Goal: Check status: Check status

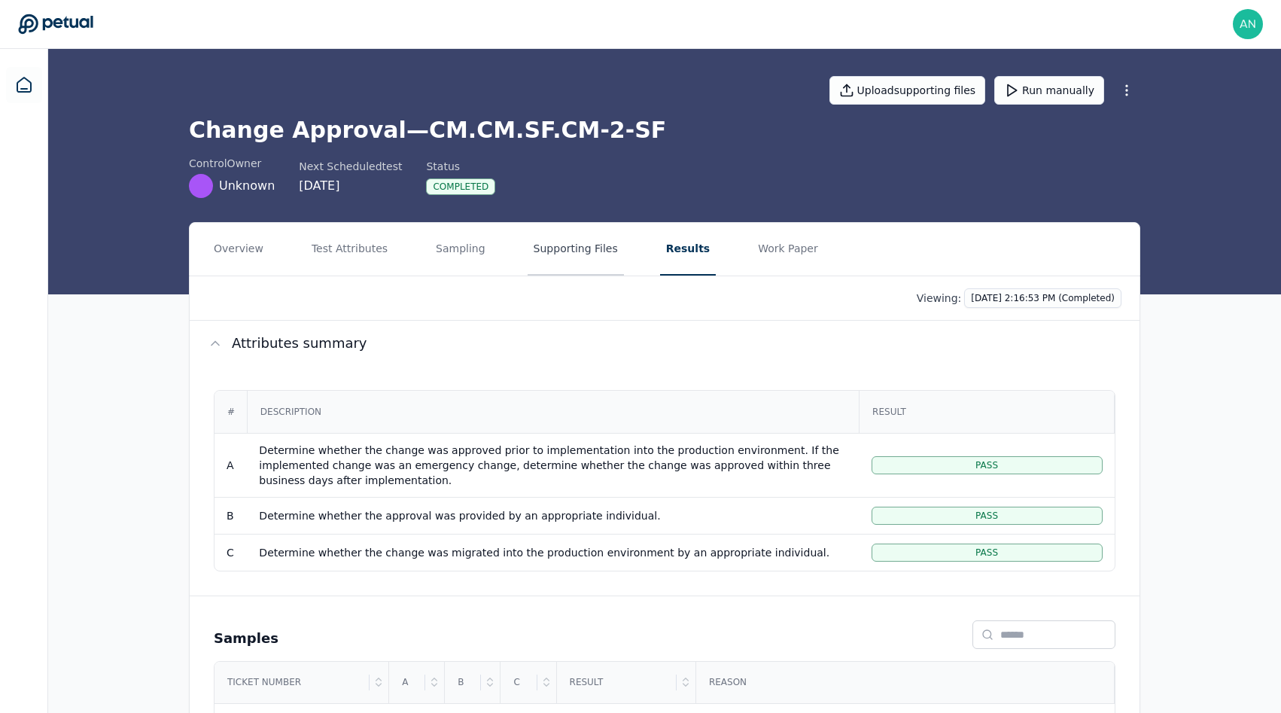
click at [581, 245] on button "Supporting Files" at bounding box center [575, 249] width 96 height 53
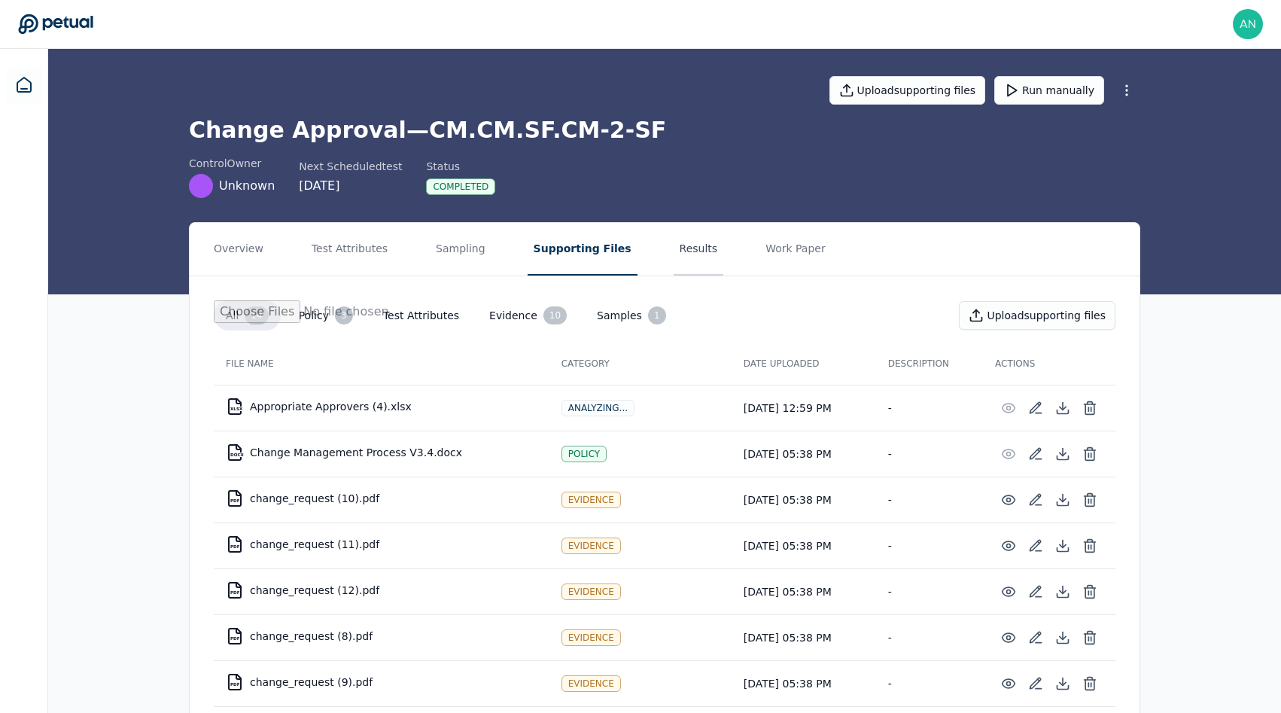
click at [673, 251] on button "Results" at bounding box center [698, 249] width 50 height 53
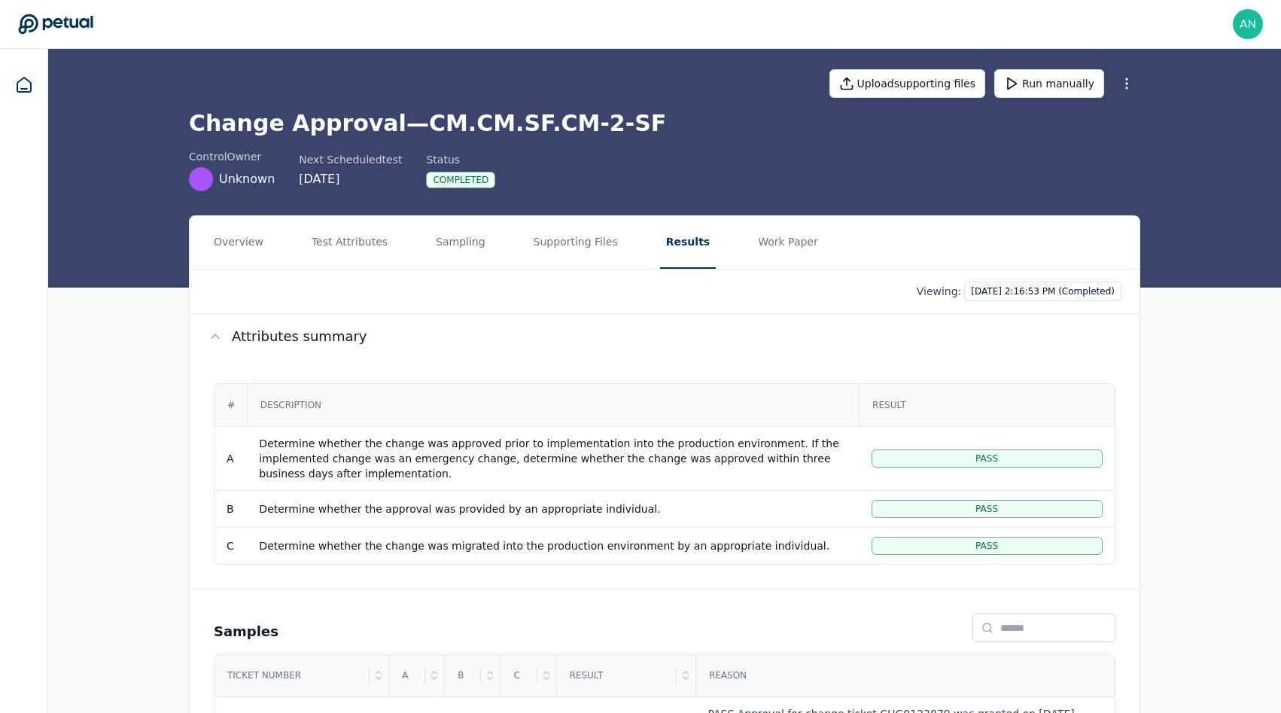
scroll to position [284, 0]
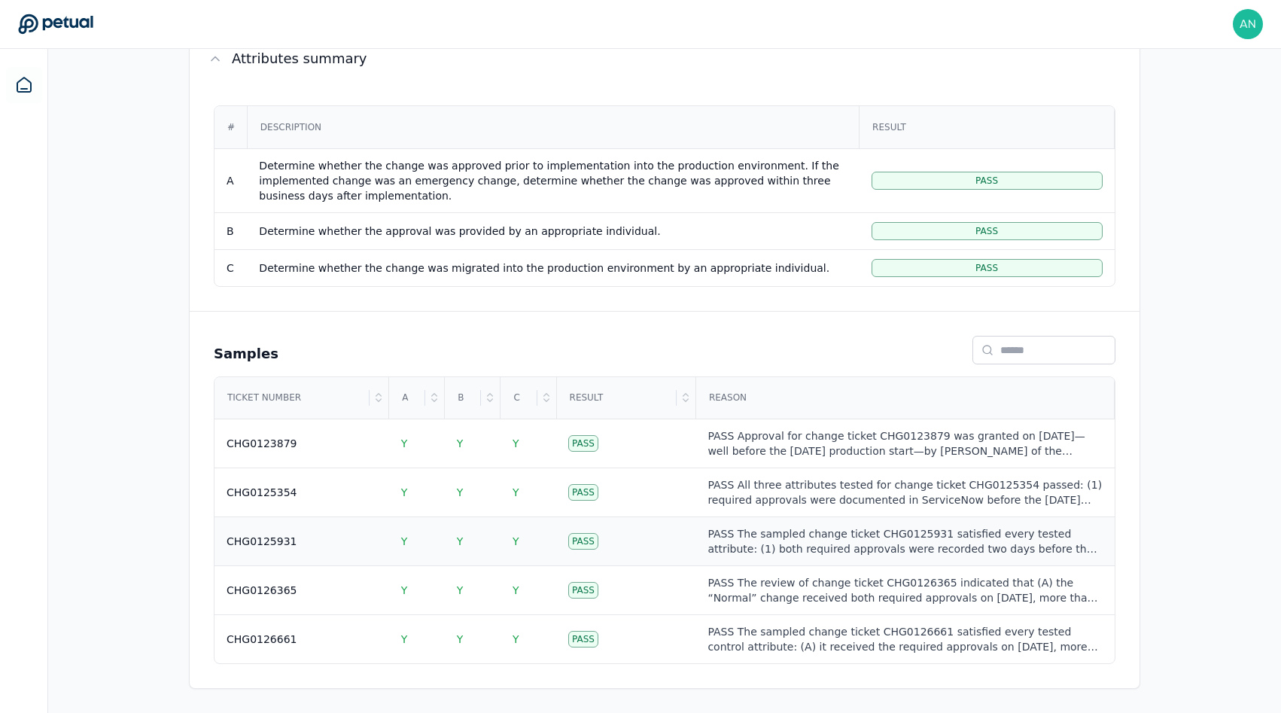
click at [319, 545] on div "CHG0125931" at bounding box center [301, 540] width 150 height 15
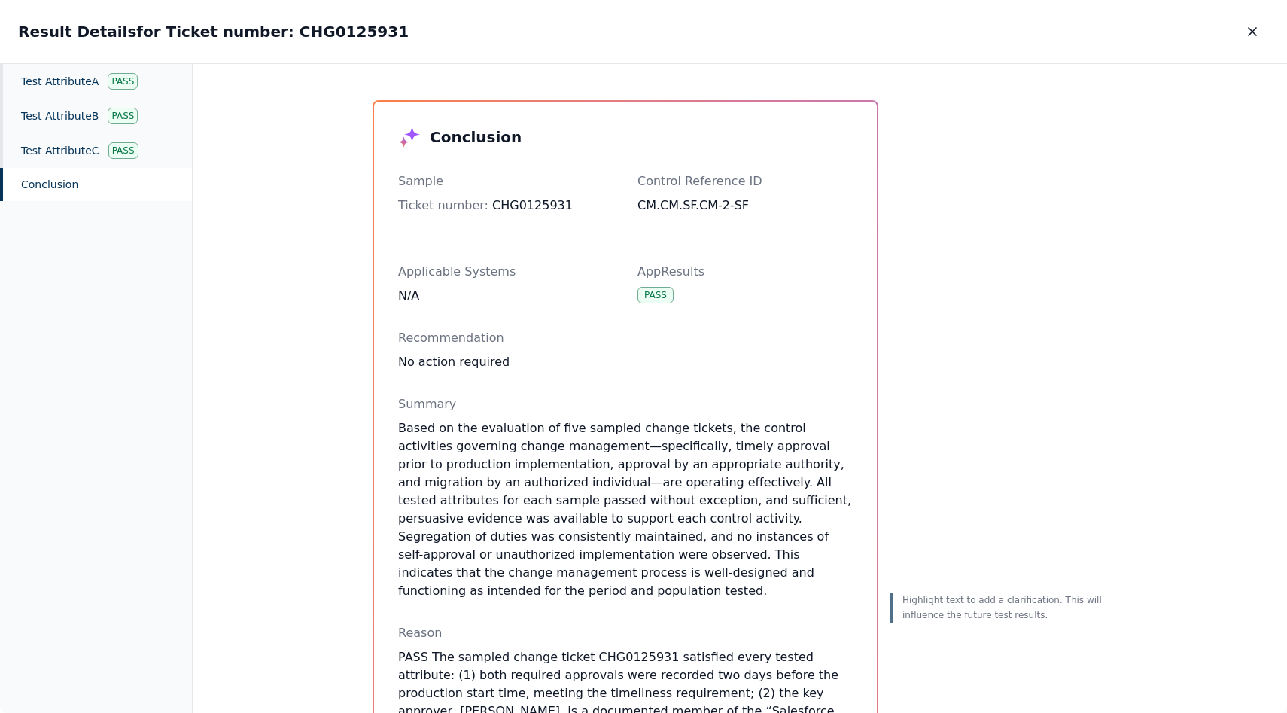
click at [303, 36] on h2 "Result Details for Ticket number: CHG0125931" at bounding box center [213, 31] width 390 height 21
copy h2 "CHG0125931"
click at [1254, 29] on icon "button" at bounding box center [1252, 32] width 8 height 8
